Goal: Transaction & Acquisition: Purchase product/service

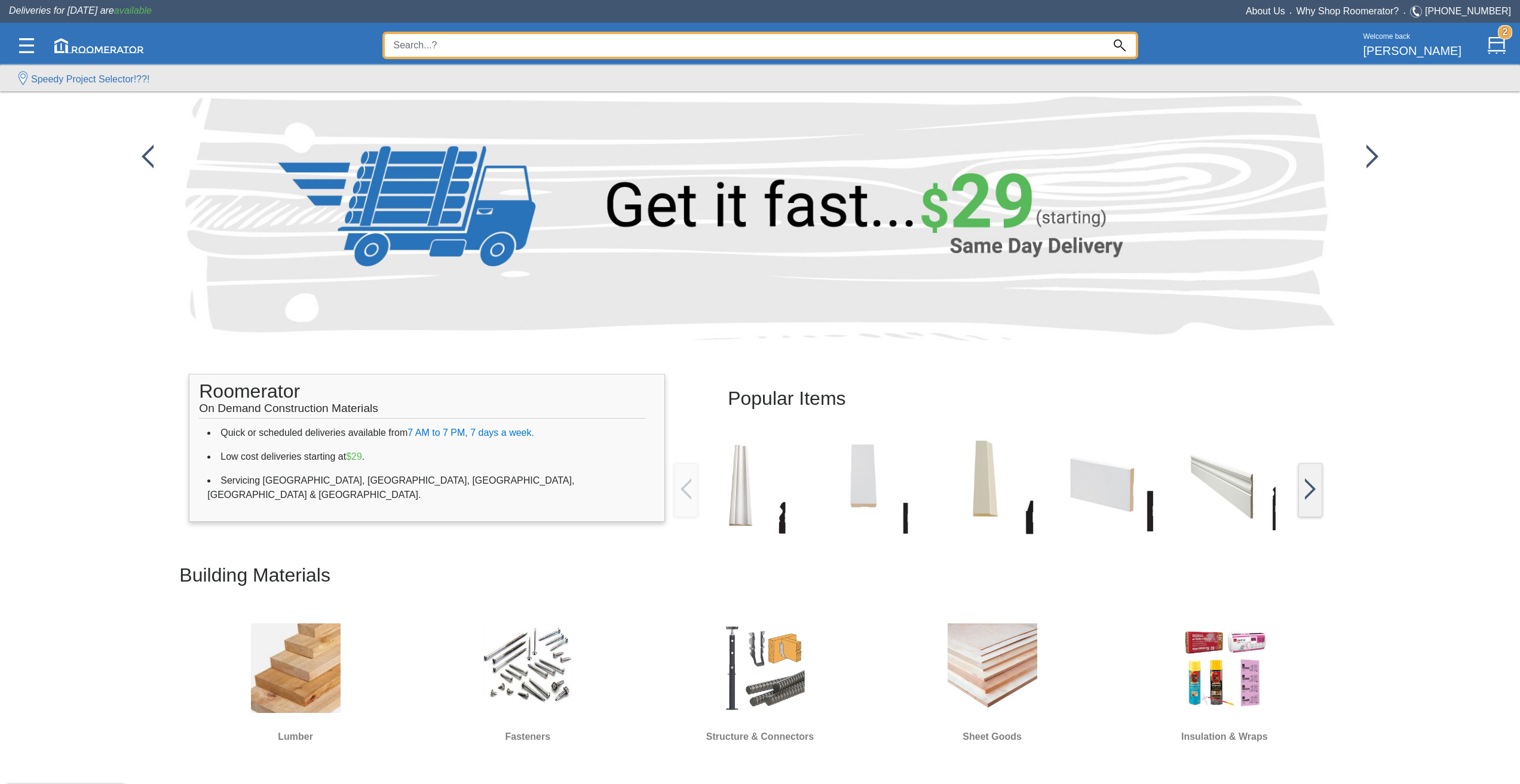
click at [471, 53] on input at bounding box center [744, 46] width 719 height 23
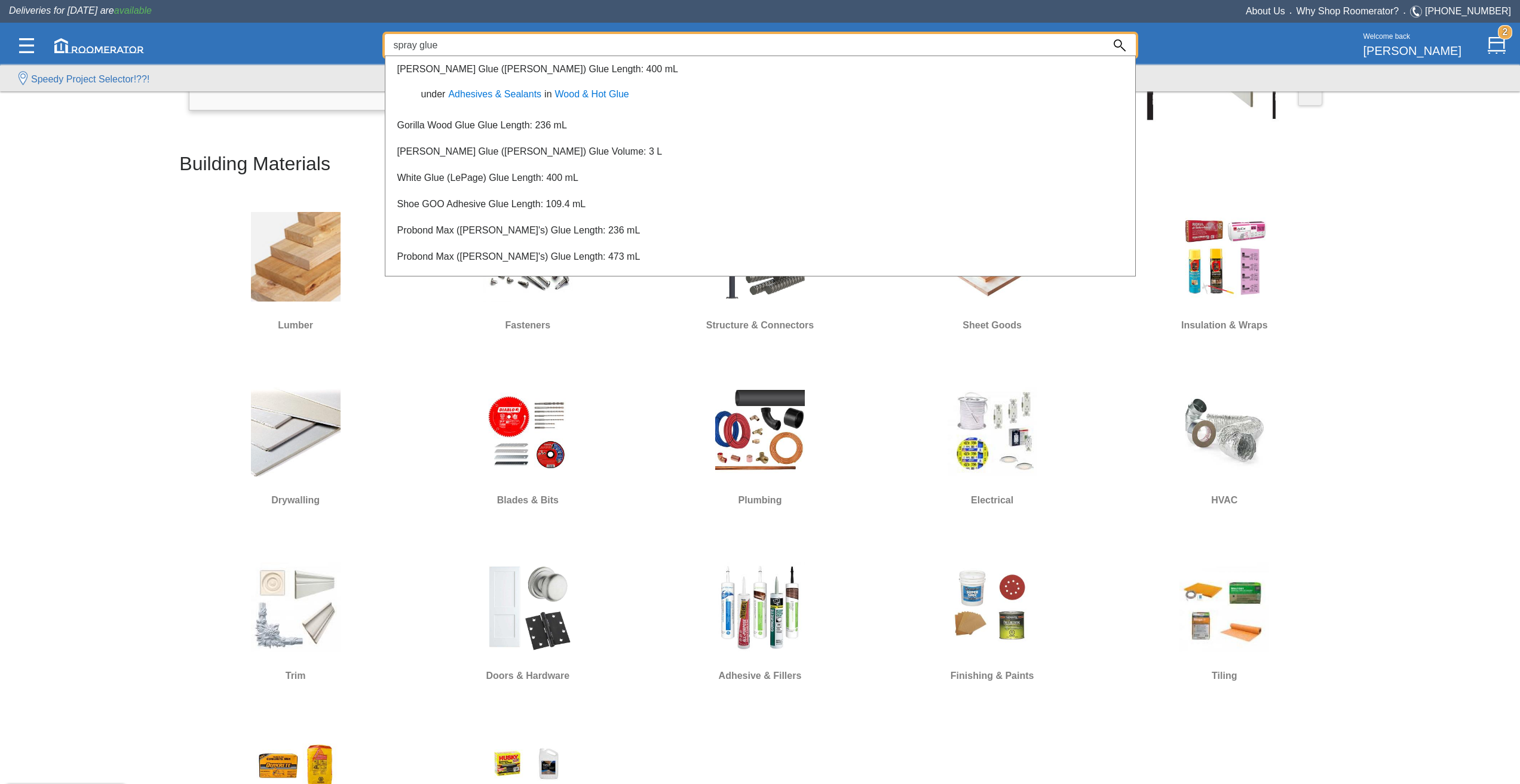
scroll to position [418, 0]
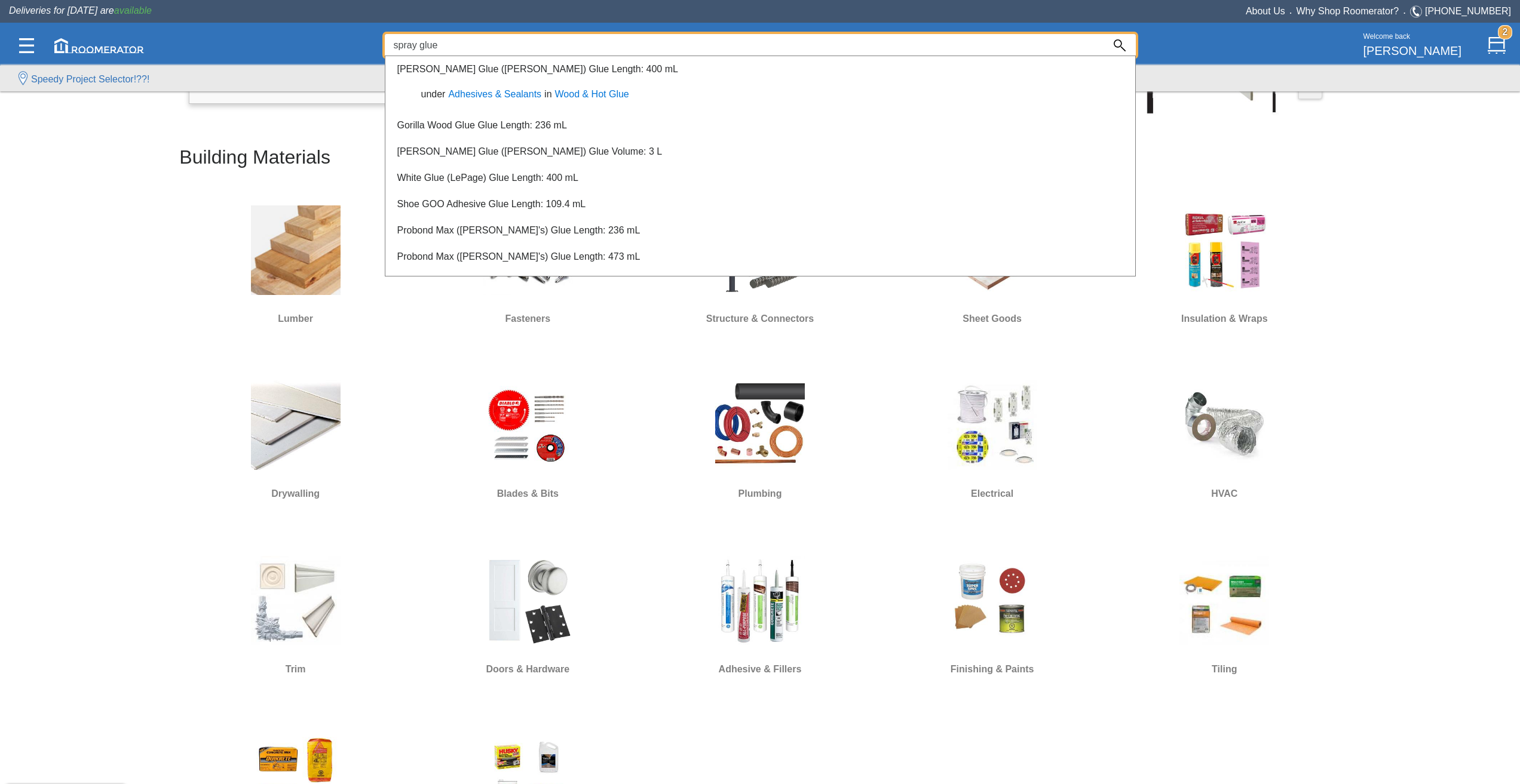
type input "spray glue"
click at [323, 528] on div at bounding box center [760, 422] width 1520 height 724
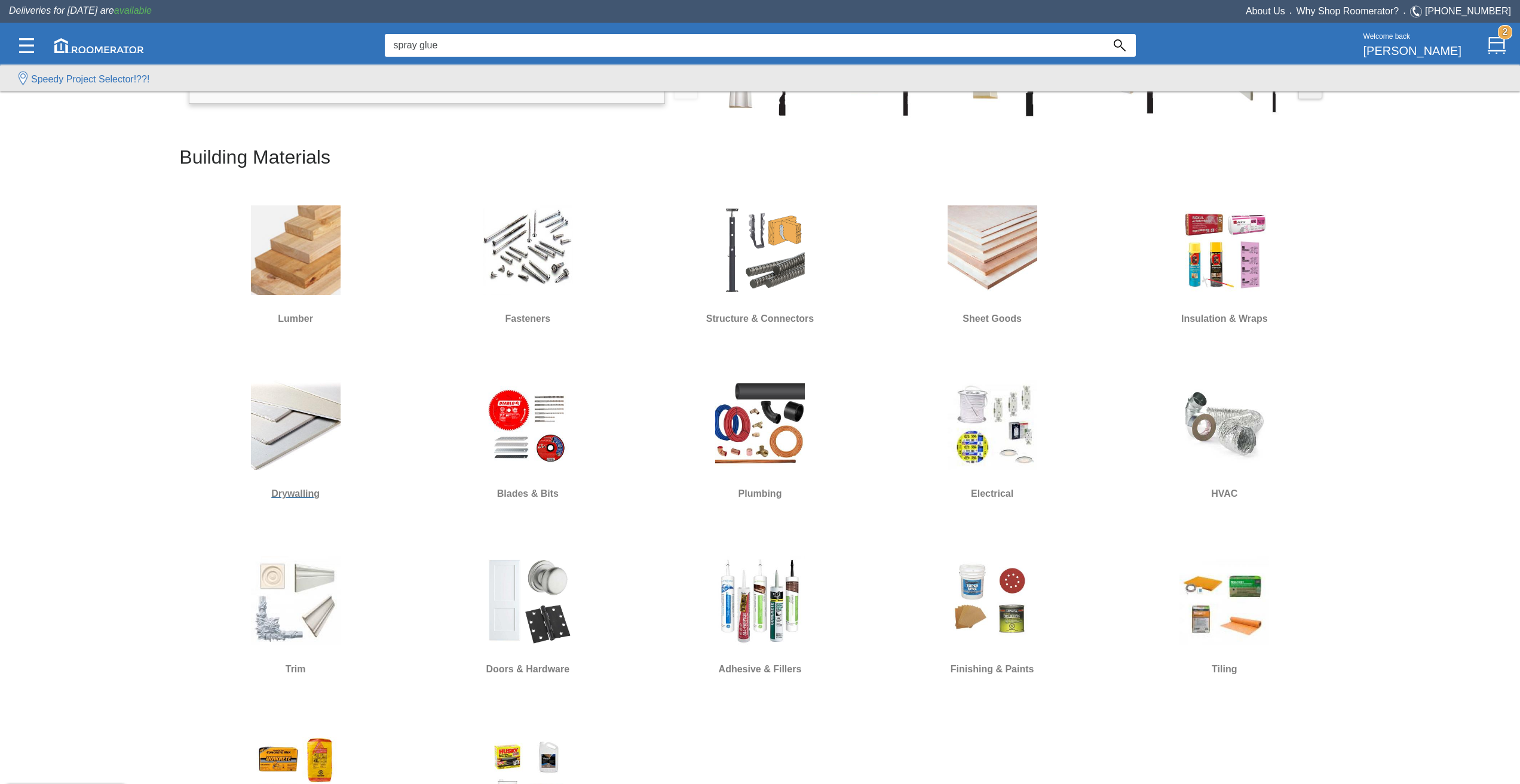
click at [310, 457] on img at bounding box center [295, 425] width 90 height 90
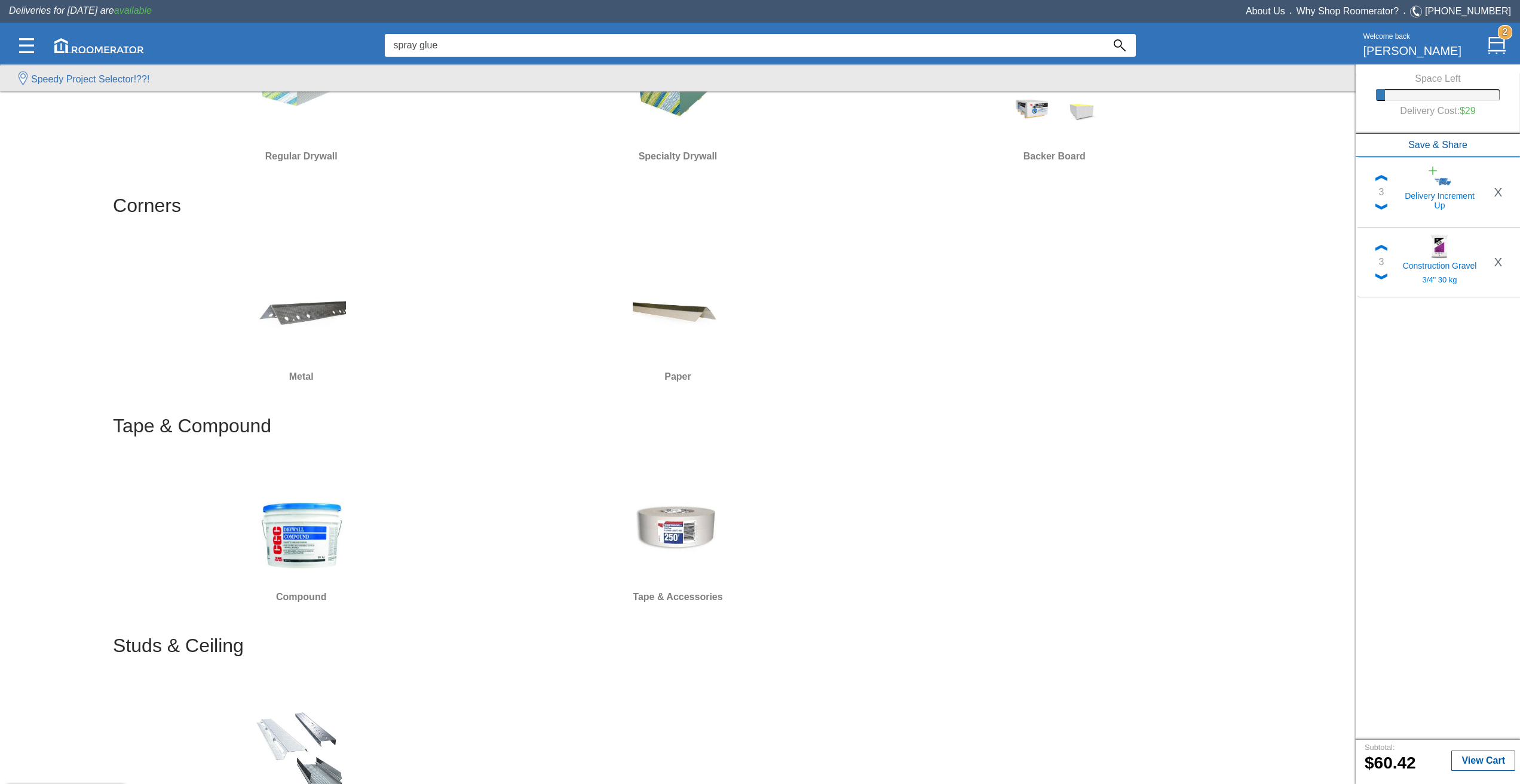
scroll to position [179, 0]
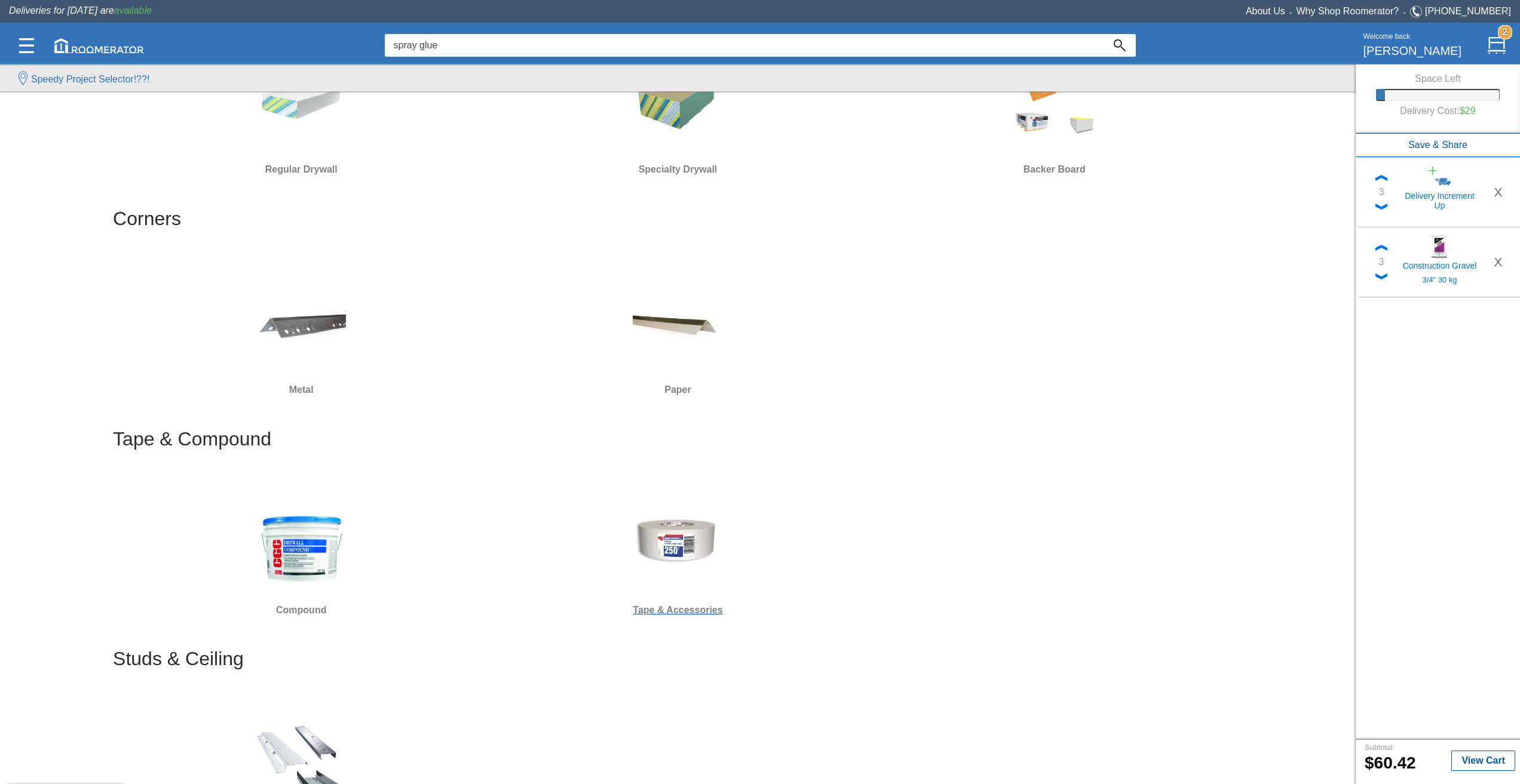
click at [669, 542] on img at bounding box center [677, 541] width 90 height 90
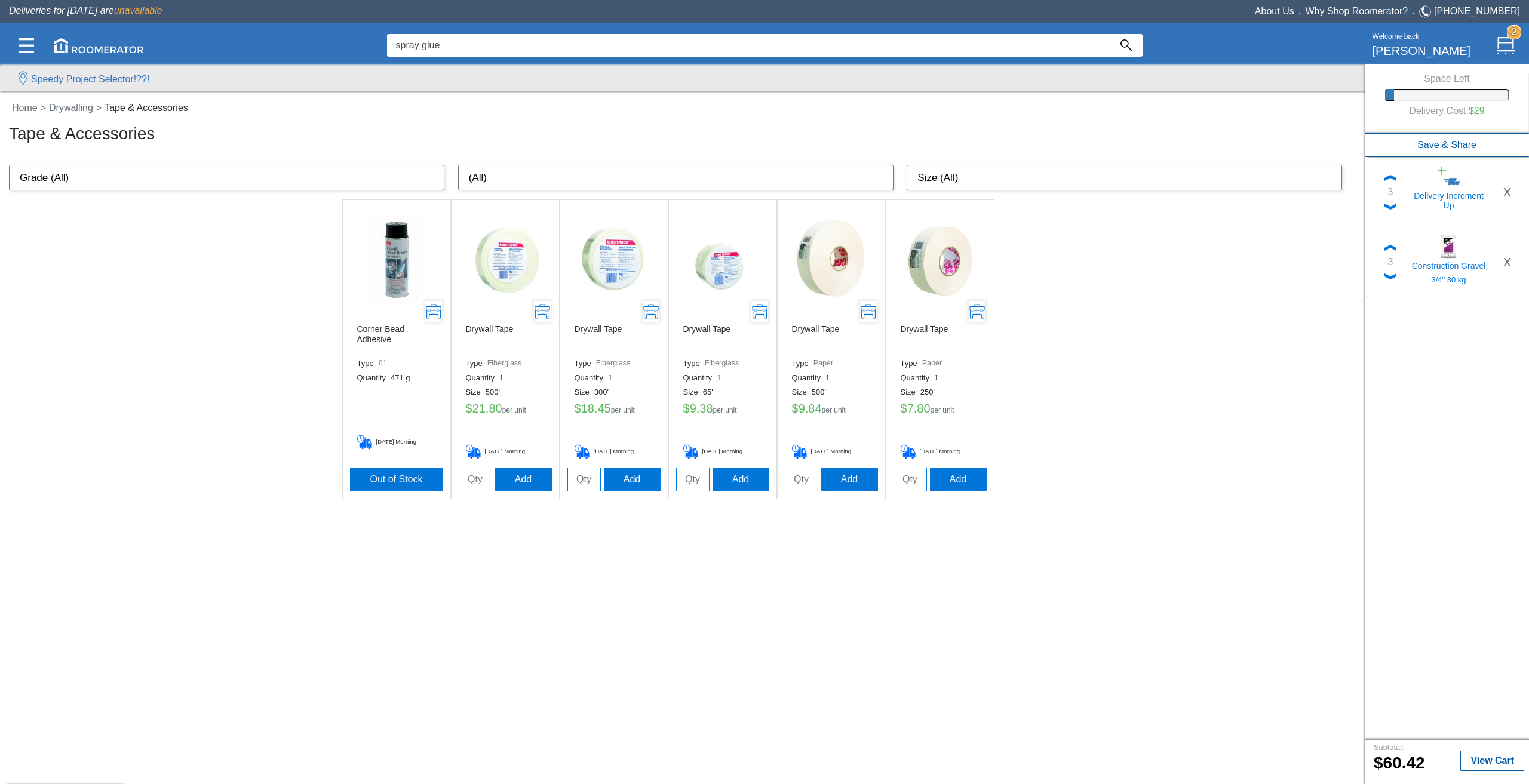
click at [381, 237] on img at bounding box center [396, 261] width 90 height 90
click at [401, 228] on img at bounding box center [396, 261] width 90 height 90
